Goal: Task Accomplishment & Management: Use online tool/utility

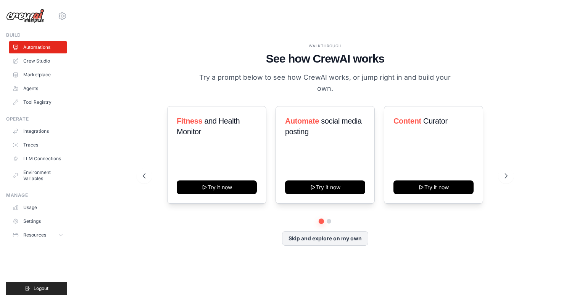
click at [339, 80] on p "Try a prompt below to see how CrewAI works, or jump right in and build your own." at bounding box center [325, 83] width 256 height 22
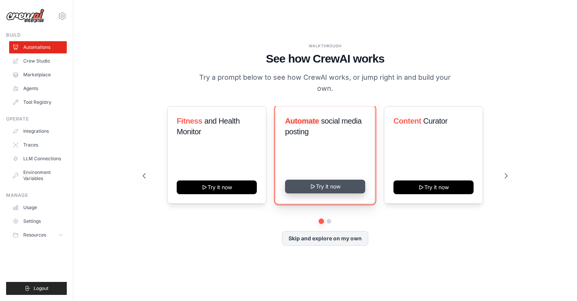
click at [316, 188] on button "Try it now" at bounding box center [325, 187] width 80 height 14
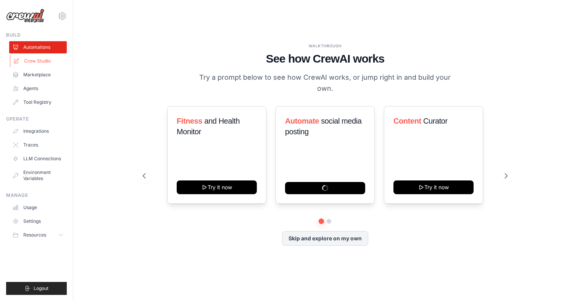
click at [35, 59] on link "Crew Studio" at bounding box center [39, 61] width 58 height 12
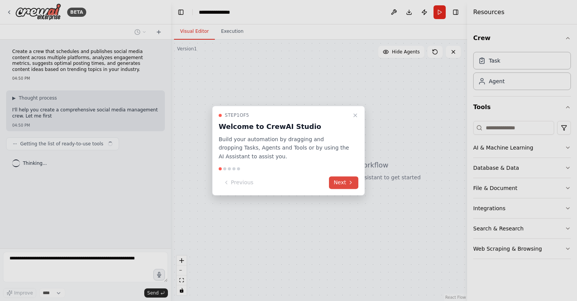
click at [347, 184] on icon at bounding box center [350, 183] width 6 height 6
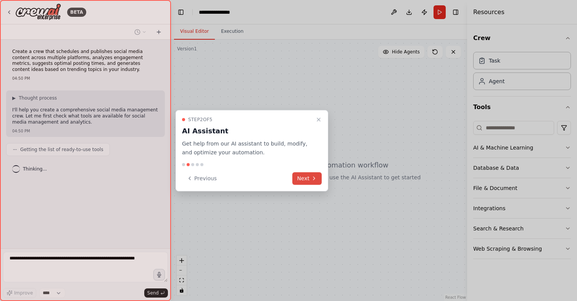
click at [310, 178] on button "Next" at bounding box center [306, 178] width 29 height 13
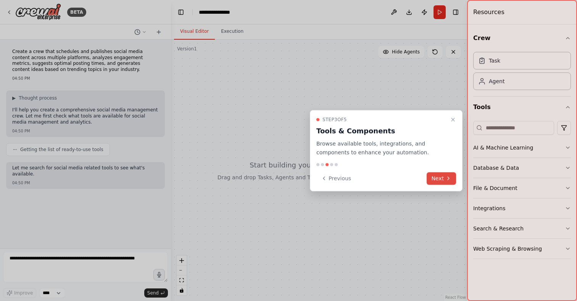
click at [435, 181] on button "Next" at bounding box center [440, 178] width 29 height 13
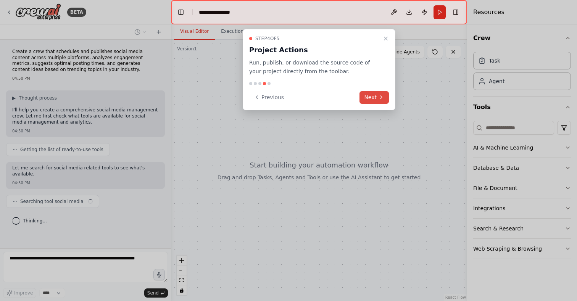
click at [366, 99] on button "Next" at bounding box center [373, 97] width 29 height 13
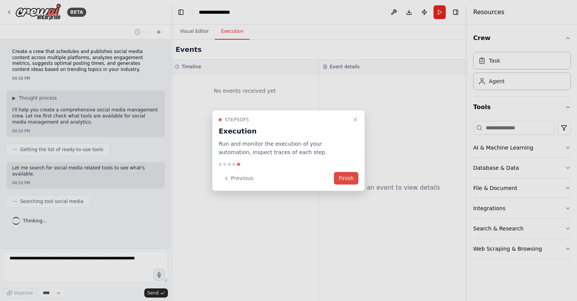
click at [344, 175] on button "Finish" at bounding box center [346, 178] width 24 height 13
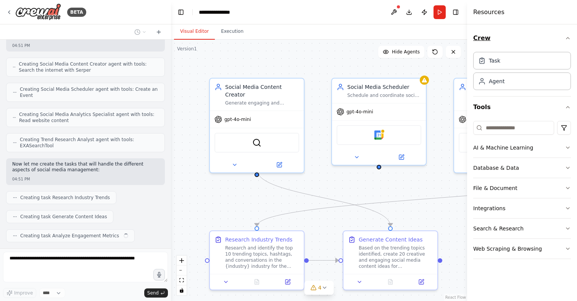
scroll to position [395, 0]
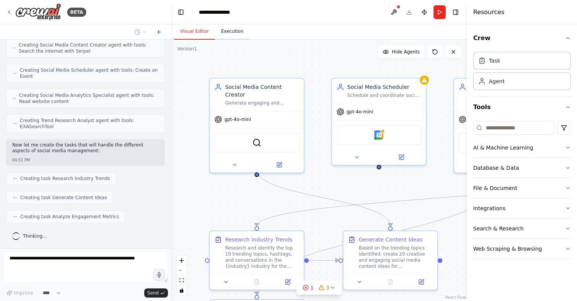
click at [229, 39] on button "Execution" at bounding box center [232, 32] width 35 height 16
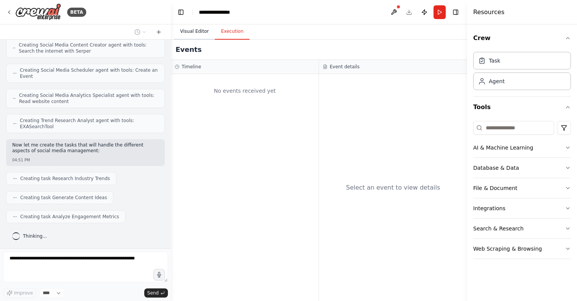
click at [193, 35] on button "Visual Editor" at bounding box center [194, 32] width 41 height 16
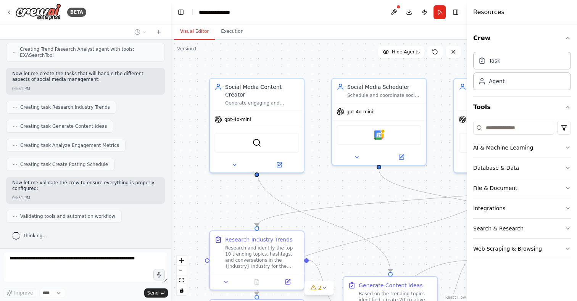
scroll to position [518, 0]
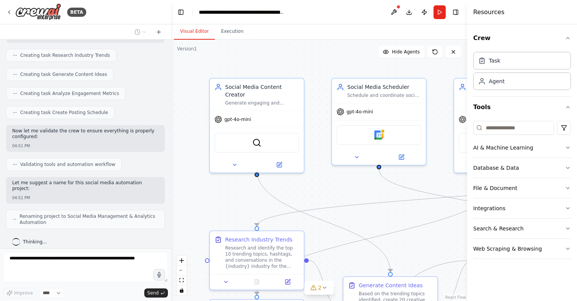
click at [85, 213] on span "Renaming project to Social Media Management & Analytics Automation" at bounding box center [88, 219] width 139 height 12
click at [16, 219] on circle at bounding box center [16, 219] width 0 height 0
click at [133, 213] on span "Renaming project to Social Media Management & Analytics Automation" at bounding box center [88, 219] width 139 height 12
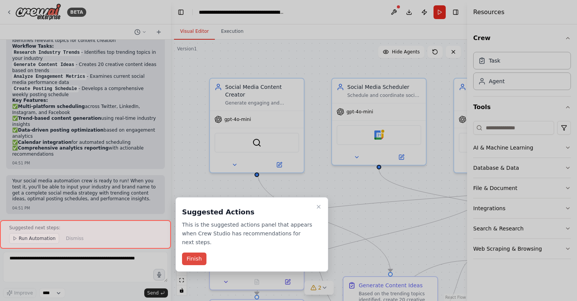
click at [191, 259] on button "Finish" at bounding box center [194, 258] width 24 height 13
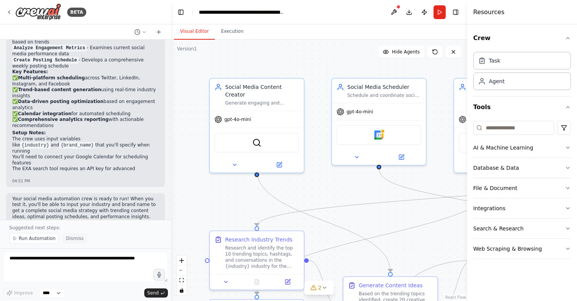
scroll to position [826, 0]
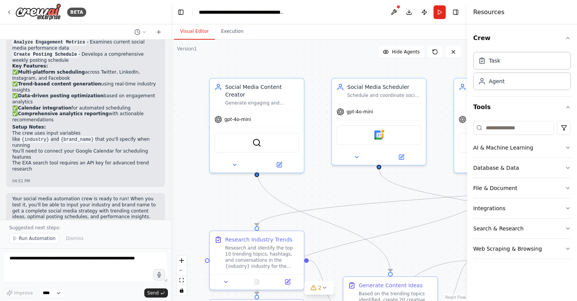
click at [103, 200] on p "Your social media automation crew is ready to run! When you test it, you'll be …" at bounding box center [85, 208] width 146 height 24
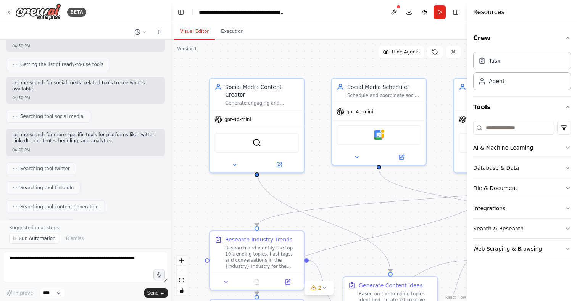
scroll to position [0, 0]
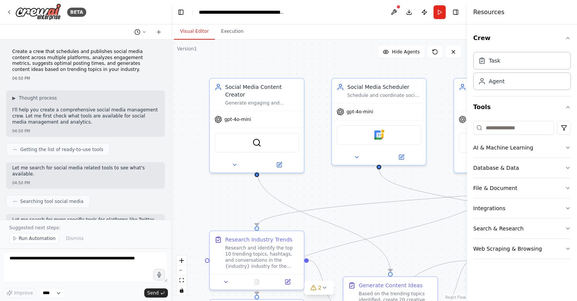
click at [146, 32] on icon at bounding box center [144, 32] width 5 height 5
click at [146, 82] on div at bounding box center [85, 150] width 171 height 301
click at [154, 32] on button at bounding box center [159, 31] width 12 height 9
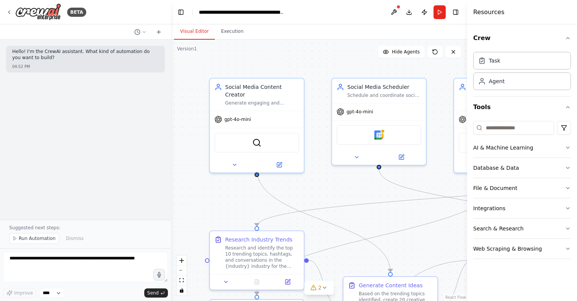
click at [125, 127] on div "Hello! I'm the CrewAI assistant. What kind of automation do you want to build? …" at bounding box center [85, 130] width 171 height 180
click at [146, 31] on icon at bounding box center [144, 32] width 5 height 5
click at [114, 119] on div at bounding box center [85, 150] width 171 height 301
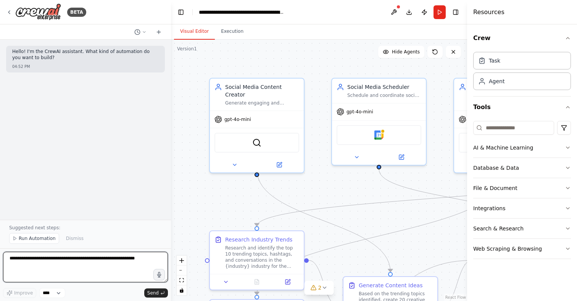
click at [58, 264] on textarea at bounding box center [85, 267] width 165 height 31
type textarea "*"
type textarea "*****"
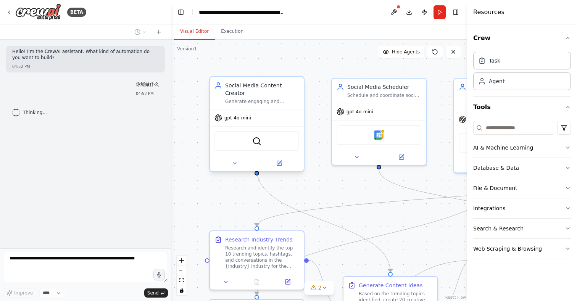
click at [274, 116] on div "gpt-4o-mini" at bounding box center [257, 117] width 94 height 17
click at [280, 161] on icon at bounding box center [279, 163] width 5 height 5
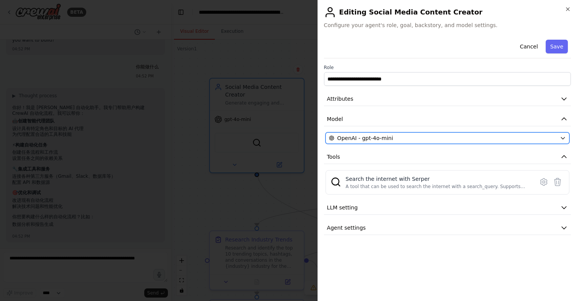
click at [410, 137] on div "OpenAI - gpt-4o-mini" at bounding box center [443, 138] width 228 height 8
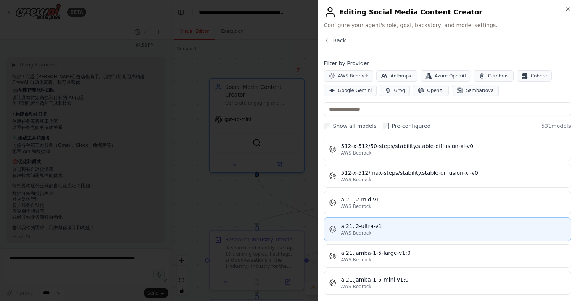
scroll to position [376, 0]
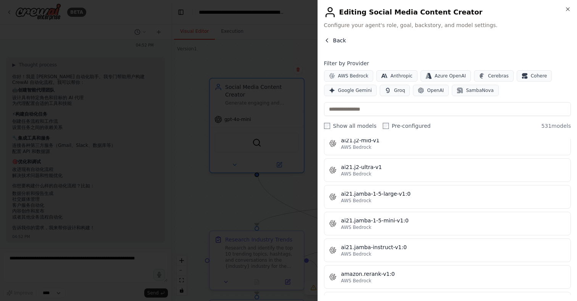
click at [334, 41] on span "Back" at bounding box center [339, 41] width 13 height 8
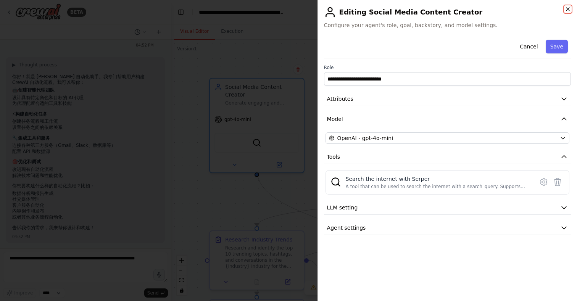
click at [569, 10] on icon "button" at bounding box center [567, 9] width 6 height 6
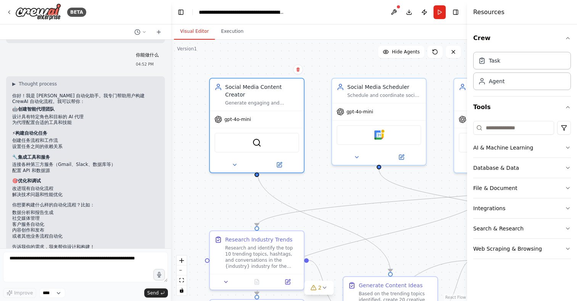
scroll to position [48, 0]
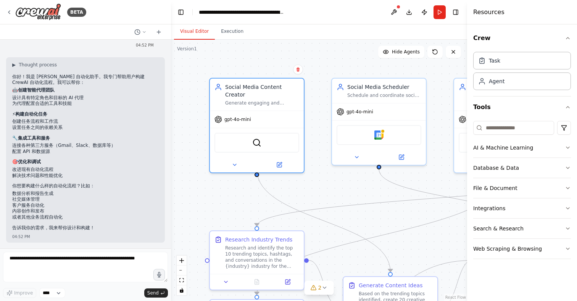
click at [571, 148] on div "Crew Task Agent Tools AI & Machine Learning Database & Data File & Document Int…" at bounding box center [522, 162] width 110 height 276
click at [568, 148] on icon "button" at bounding box center [567, 148] width 6 height 6
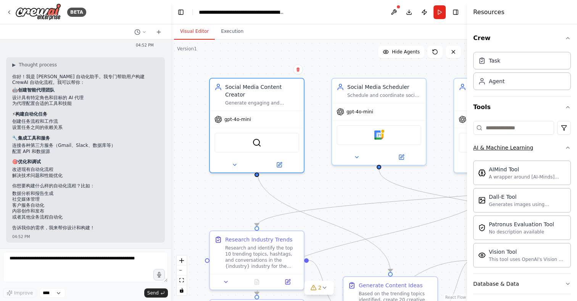
click at [568, 148] on div "Crew Task Agent Tools AI & Machine Learning AIMind Tool A wrapper around [AI-Mi…" at bounding box center [522, 162] width 110 height 276
click at [564, 147] on icon "button" at bounding box center [567, 148] width 6 height 6
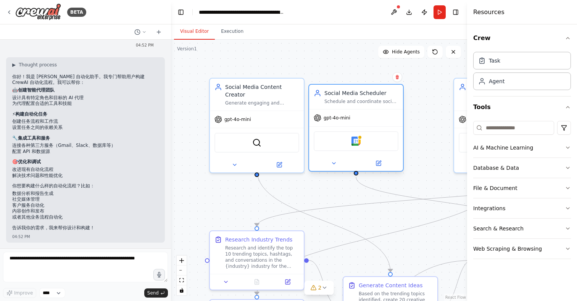
drag, startPoint x: 392, startPoint y: 137, endPoint x: 366, endPoint y: 148, distance: 28.4
click at [366, 148] on div "Google Calendar" at bounding box center [355, 141] width 85 height 20
click at [437, 14] on button "Run" at bounding box center [439, 12] width 12 height 14
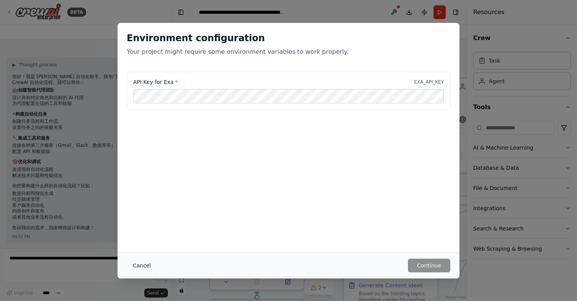
click at [148, 264] on button "Cancel" at bounding box center [142, 266] width 30 height 14
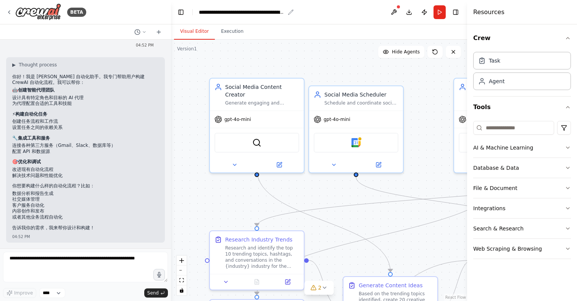
click at [217, 14] on div "**********" at bounding box center [242, 12] width 86 height 8
click at [35, 13] on img at bounding box center [38, 11] width 46 height 17
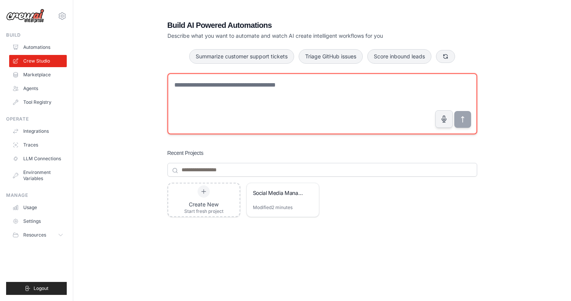
click at [246, 94] on textarea at bounding box center [322, 103] width 310 height 61
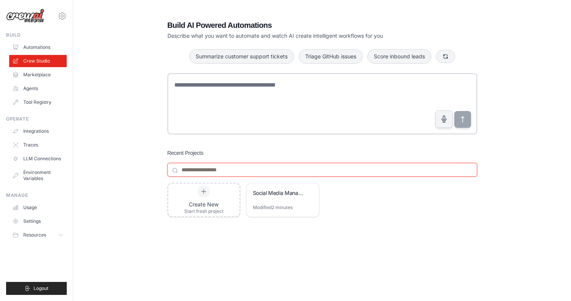
click at [229, 170] on input at bounding box center [322, 170] width 310 height 14
click at [116, 146] on div "Build AI Powered Automations Describe what you want to automate and watch AI cr…" at bounding box center [321, 162] width 473 height 309
click at [45, 145] on link "Traces" at bounding box center [39, 145] width 58 height 12
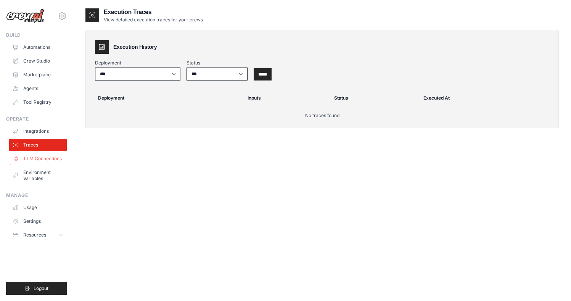
click at [50, 161] on link "LLM Connections" at bounding box center [39, 159] width 58 height 12
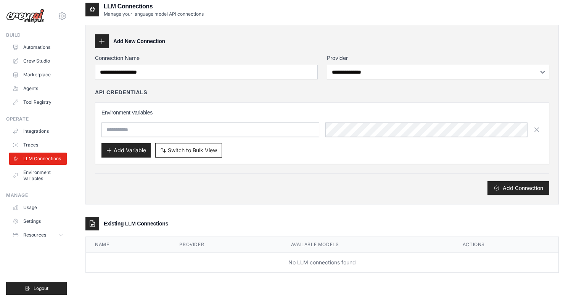
scroll to position [15, 0]
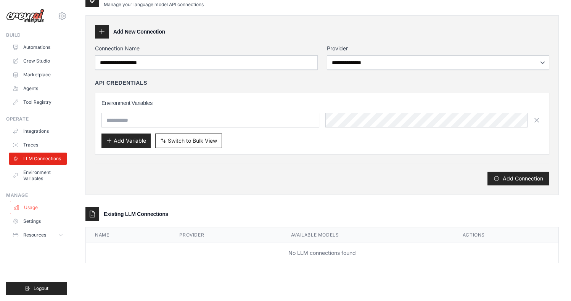
click at [43, 210] on link "Usage" at bounding box center [39, 207] width 58 height 12
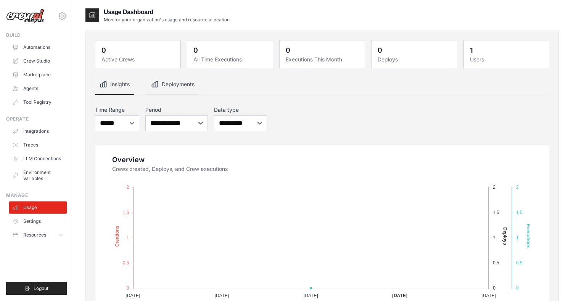
click at [167, 88] on button "Deployments" at bounding box center [172, 84] width 53 height 21
